Goal: Navigation & Orientation: Find specific page/section

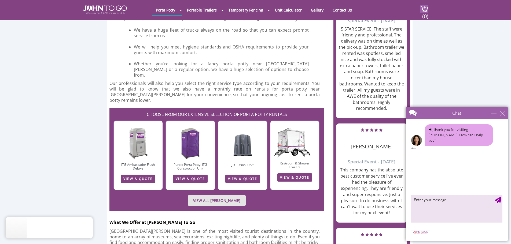
scroll to position [590, 0]
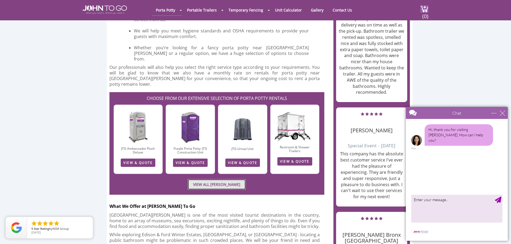
click at [245, 179] on link "VIEW ALL PORTA JOHN RENTALS" at bounding box center [217, 184] width 58 height 10
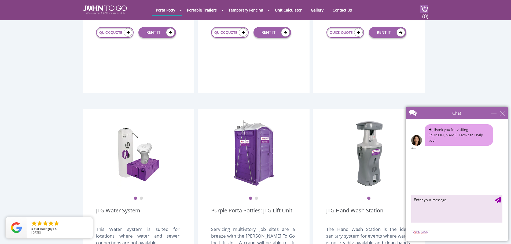
scroll to position [560, 0]
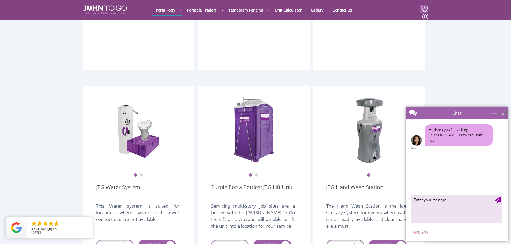
click at [503, 115] on div "close" at bounding box center [502, 112] width 5 height 5
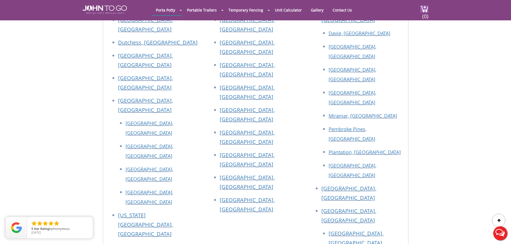
scroll to position [2175, 0]
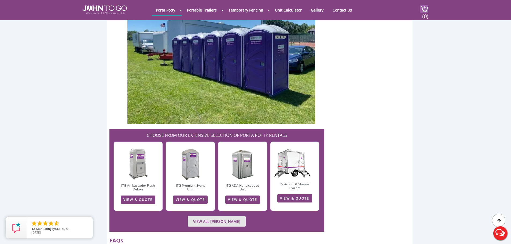
scroll to position [1081, 0]
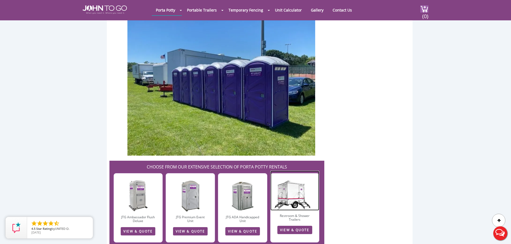
click at [294, 176] on img at bounding box center [294, 191] width 49 height 40
